Goal: Task Accomplishment & Management: Use online tool/utility

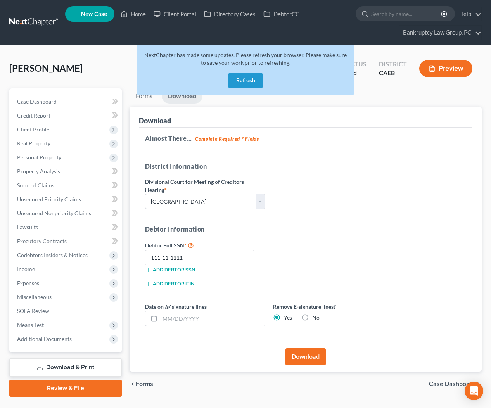
select select "2"
click at [242, 73] on button "Refresh" at bounding box center [245, 81] width 34 height 16
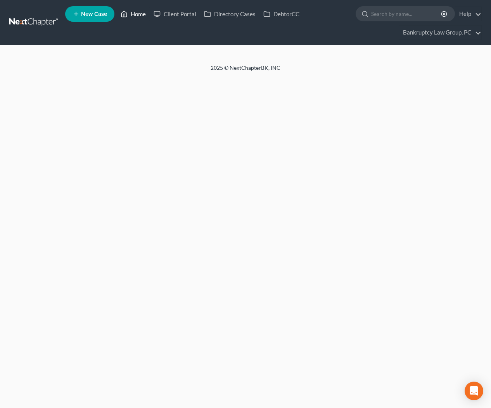
click at [136, 17] on link "Home" at bounding box center [133, 14] width 33 height 14
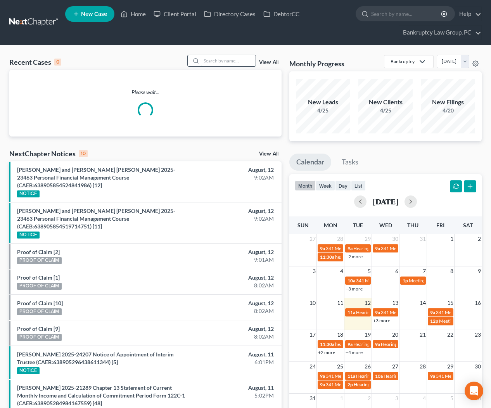
click at [243, 62] on input "search" at bounding box center [228, 60] width 54 height 11
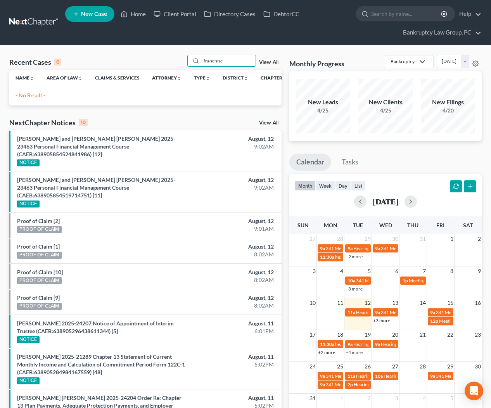
drag, startPoint x: 209, startPoint y: 60, endPoint x: 171, endPoint y: 59, distance: 37.2
click at [171, 59] on div "Recent Cases 0 franchise View All" at bounding box center [145, 62] width 272 height 15
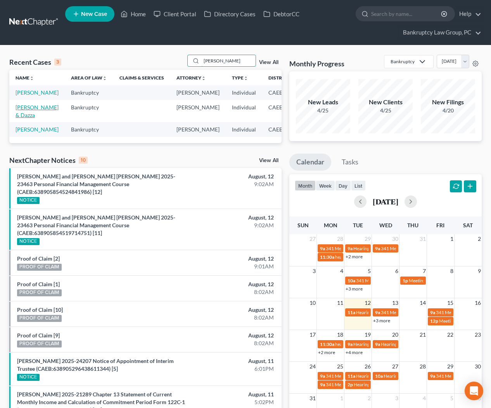
type input "[PERSON_NAME]"
click at [21, 118] on link "[PERSON_NAME] & Dazza" at bounding box center [37, 111] width 43 height 14
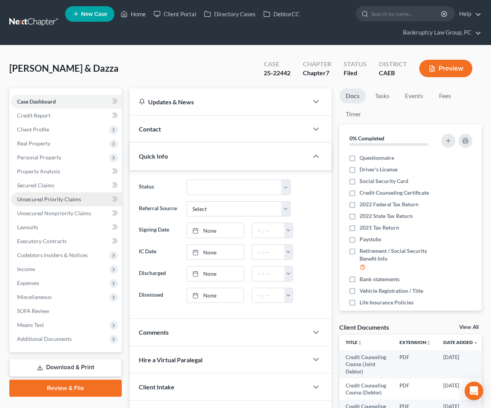
click at [41, 199] on span "Unsecured Priority Claims" at bounding box center [49, 199] width 64 height 7
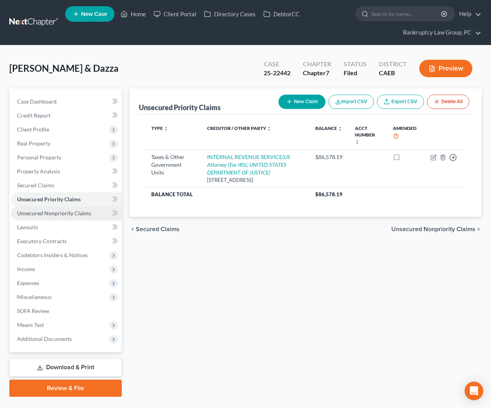
click at [58, 210] on span "Unsecured Nonpriority Claims" at bounding box center [54, 213] width 74 height 7
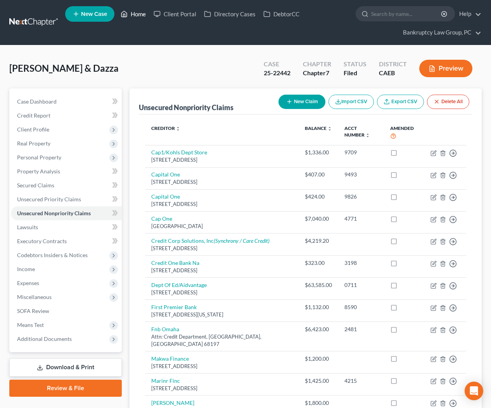
drag, startPoint x: 138, startPoint y: 14, endPoint x: 141, endPoint y: 17, distance: 4.7
click at [138, 14] on link "Home" at bounding box center [133, 14] width 33 height 14
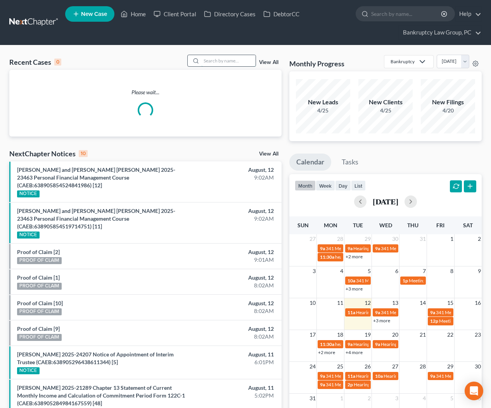
click at [233, 58] on input "search" at bounding box center [228, 60] width 54 height 11
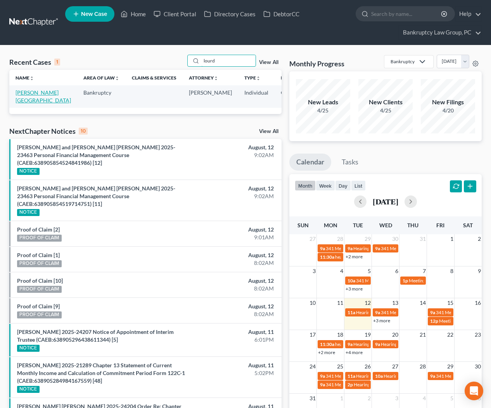
type input "lourd"
click at [17, 103] on link "[PERSON_NAME][GEOGRAPHIC_DATA]" at bounding box center [43, 96] width 55 height 14
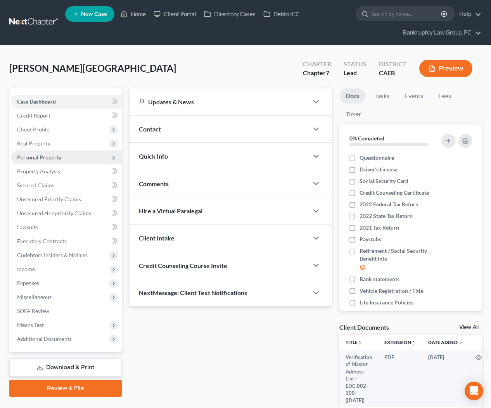
click at [41, 160] on span "Personal Property" at bounding box center [39, 157] width 44 height 7
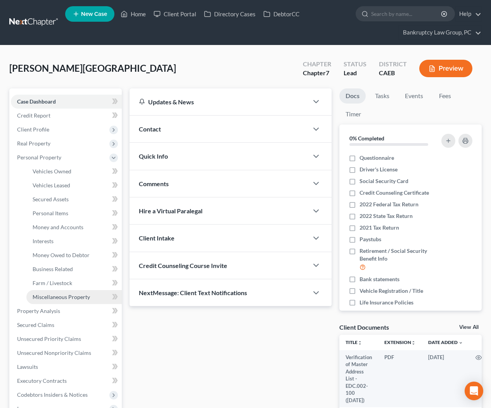
click at [54, 299] on span "Miscellaneous Property" at bounding box center [61, 296] width 57 height 7
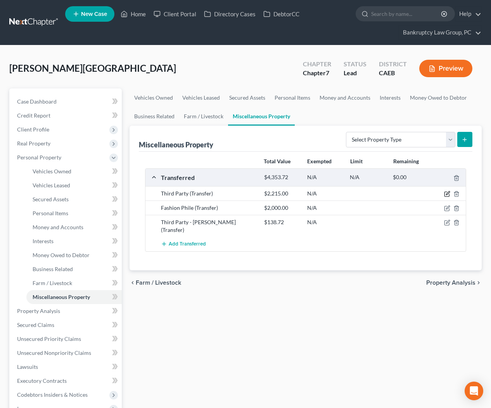
click at [445, 193] on icon "button" at bounding box center [447, 194] width 6 height 6
select select "Ordinary ([DATE])"
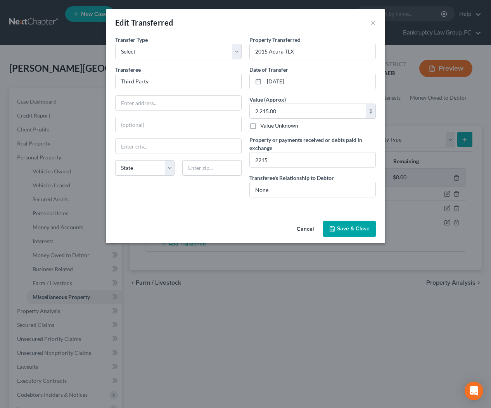
click at [304, 228] on button "Cancel" at bounding box center [304, 229] width 29 height 16
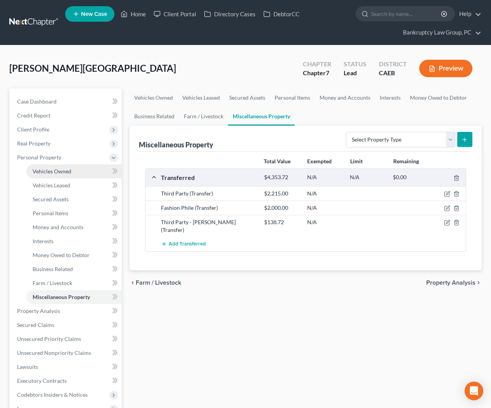
click at [48, 171] on span "Vehicles Owned" at bounding box center [52, 171] width 39 height 7
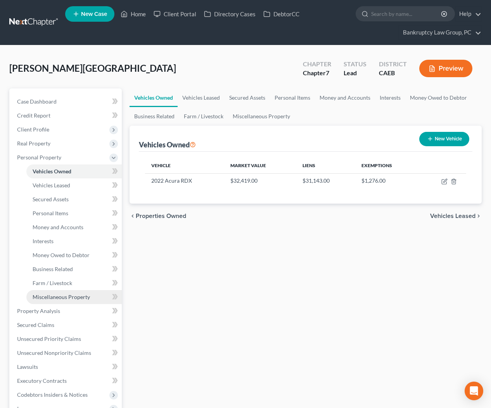
click at [67, 299] on span "Miscellaneous Property" at bounding box center [61, 296] width 57 height 7
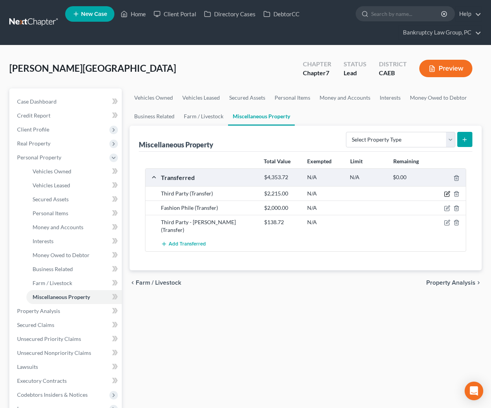
click at [444, 193] on icon "button" at bounding box center [446, 194] width 5 height 5
select select "Ordinary ([DATE])"
